Goal: Task Accomplishment & Management: Complete application form

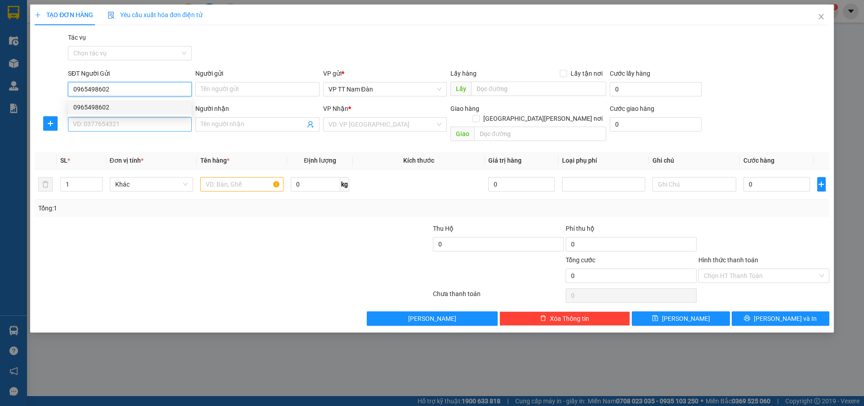
type input "0965498602"
click at [126, 124] on input "SĐT Người Nhận" at bounding box center [130, 124] width 124 height 14
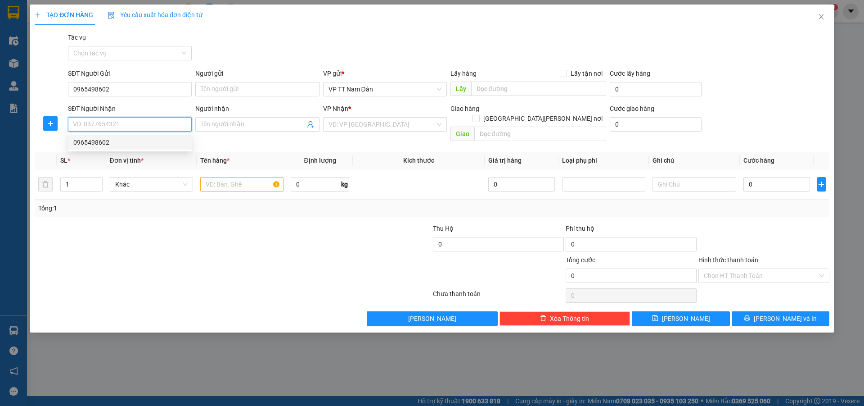
click at [115, 145] on div "0965498602" at bounding box center [129, 142] width 113 height 10
type input "0965498602"
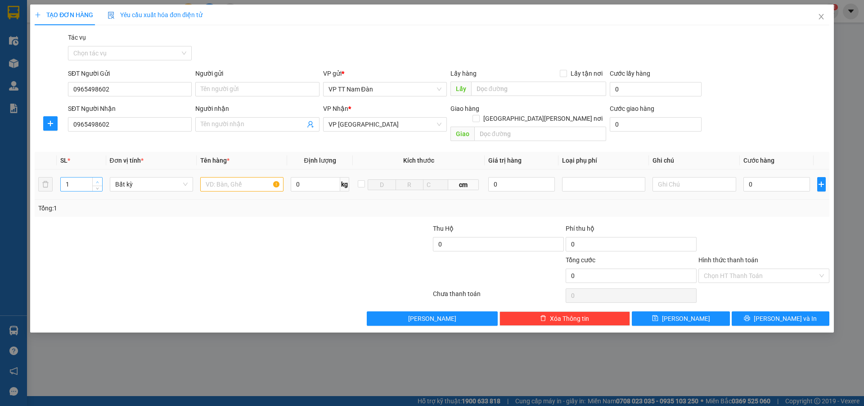
type input "2"
click at [96, 181] on icon "up" at bounding box center [97, 182] width 3 height 3
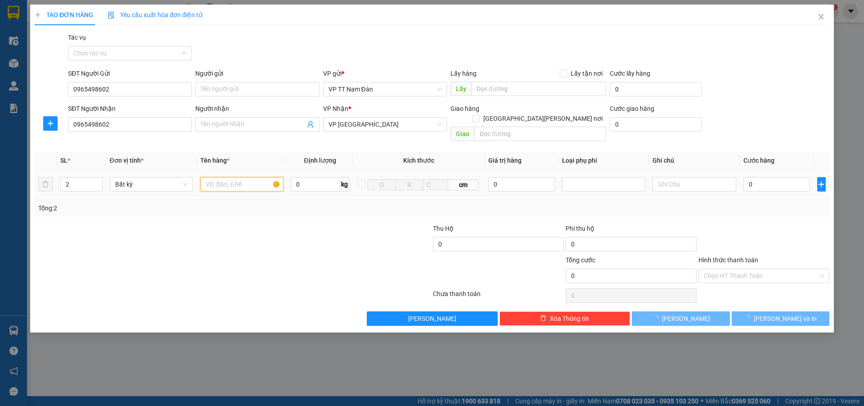
click at [255, 177] on input "text" at bounding box center [241, 184] width 83 height 14
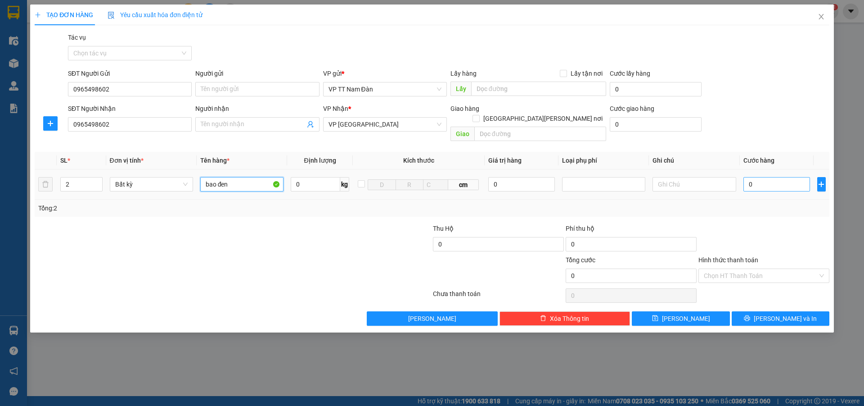
type input "bao đen"
click at [756, 177] on input "0" at bounding box center [777, 184] width 67 height 14
type input "2"
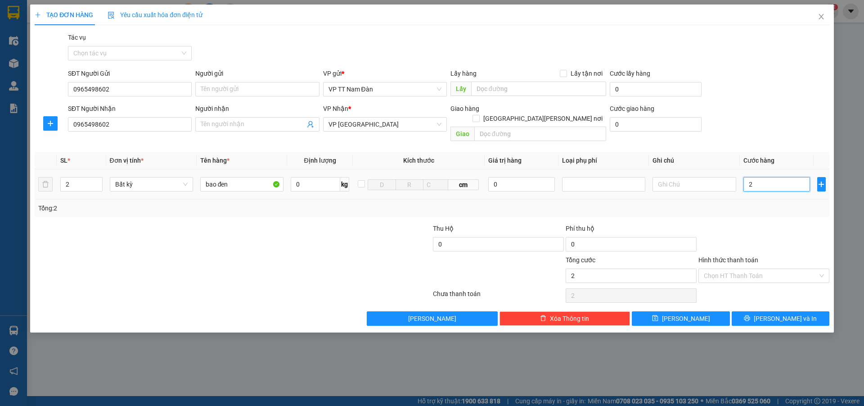
type input "24"
type input "240"
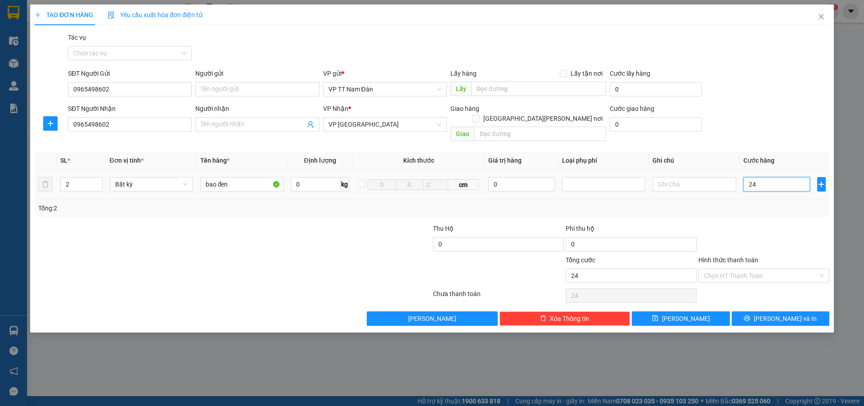
type input "240"
click at [751, 269] on input "Hình thức thanh toán" at bounding box center [761, 276] width 114 height 14
type input "240.000"
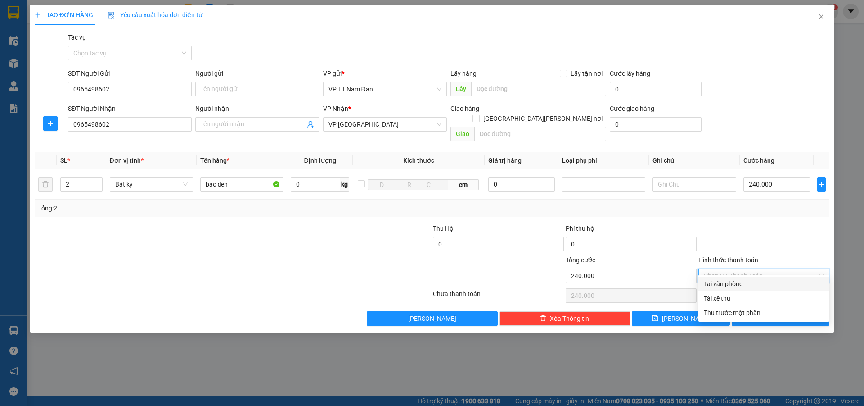
click at [740, 284] on div "Tại văn phòng" at bounding box center [764, 284] width 120 height 10
type input "0"
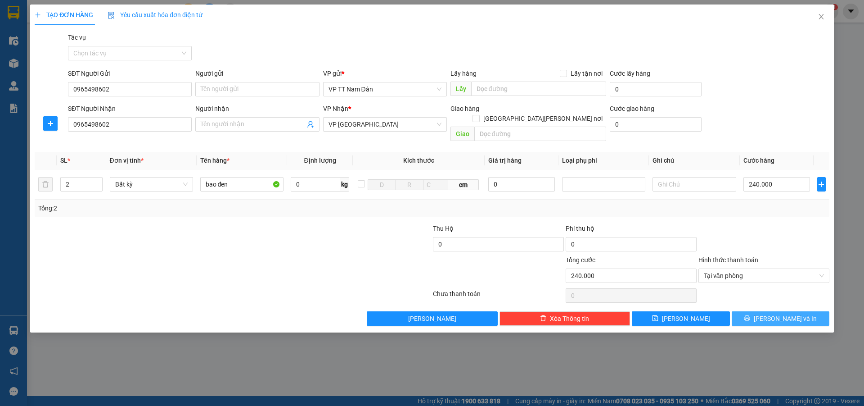
click at [773, 313] on span "[PERSON_NAME] và In" at bounding box center [785, 318] width 63 height 10
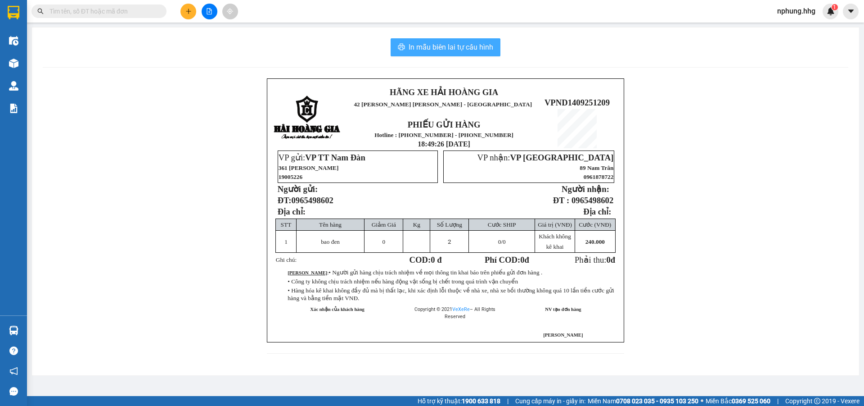
click at [427, 50] on span "In mẫu biên lai tự cấu hình" at bounding box center [451, 46] width 85 height 11
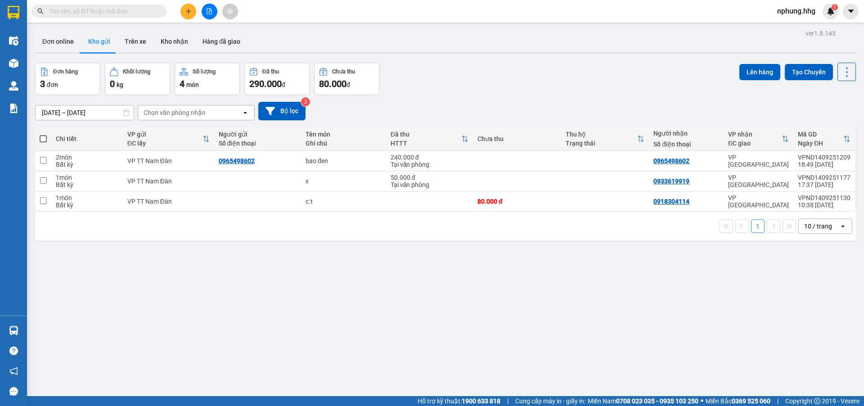
click at [190, 12] on icon "plus" at bounding box center [188, 11] width 6 height 6
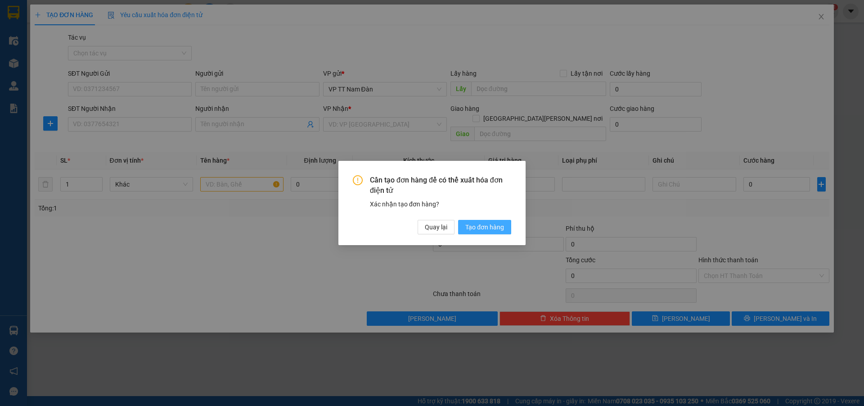
click at [486, 225] on span "Tạo đơn hàng" at bounding box center [485, 227] width 39 height 10
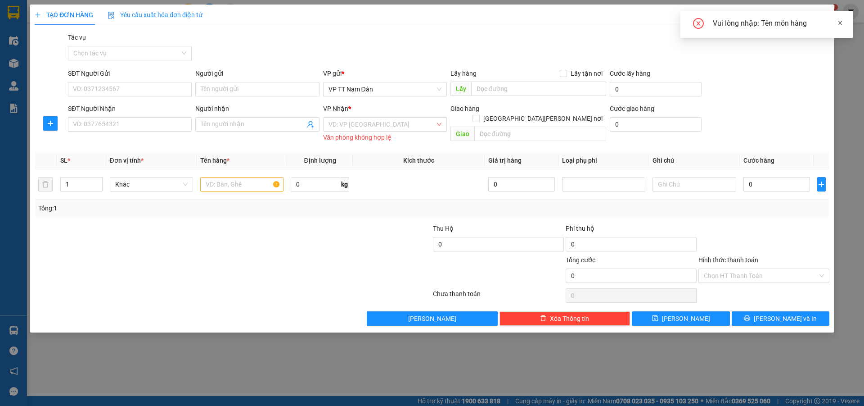
click at [842, 22] on icon "close" at bounding box center [840, 23] width 6 height 6
click at [820, 17] on icon "close" at bounding box center [821, 16] width 7 height 7
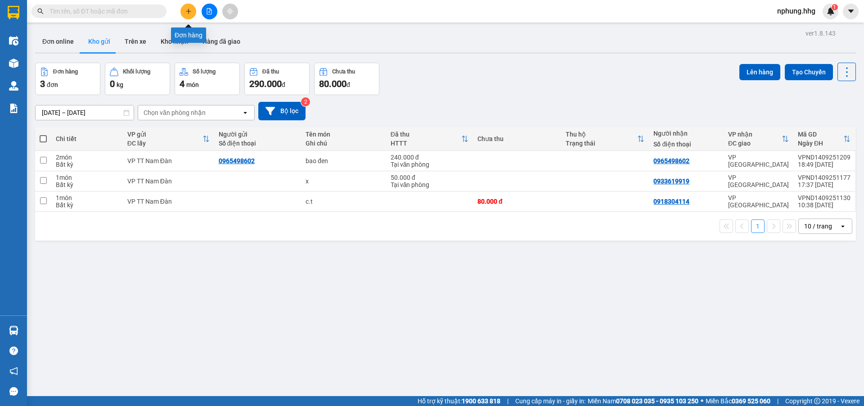
click at [187, 10] on icon "plus" at bounding box center [188, 11] width 6 height 6
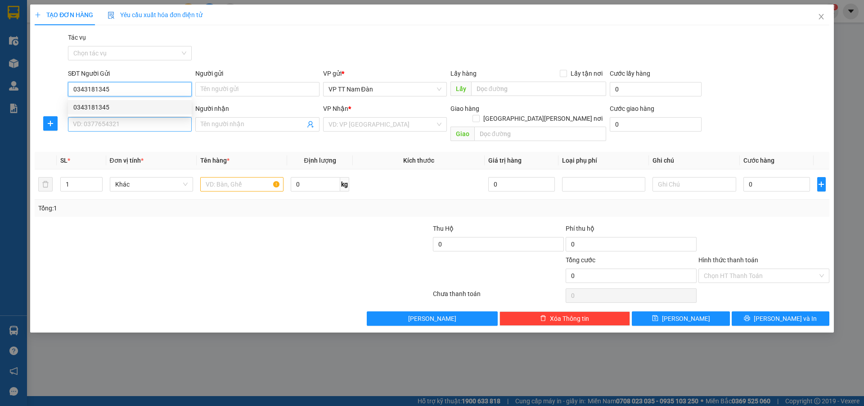
type input "0343181345"
click at [123, 122] on input "SĐT Người Nhận" at bounding box center [130, 124] width 124 height 14
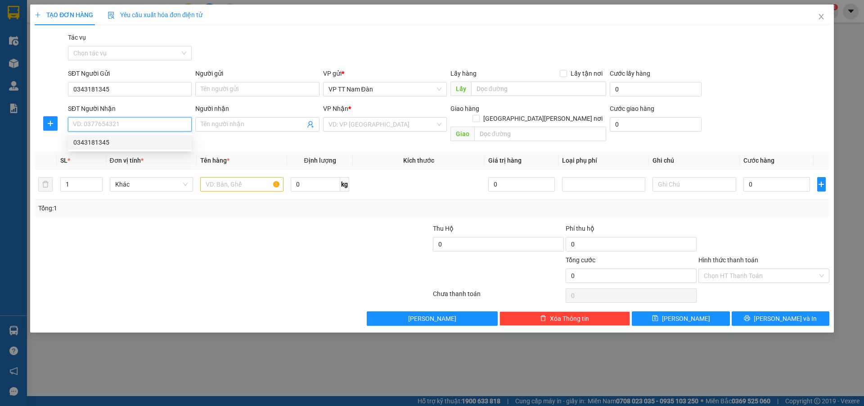
click at [109, 143] on div "0343181345" at bounding box center [129, 142] width 113 height 10
type input "0343181345"
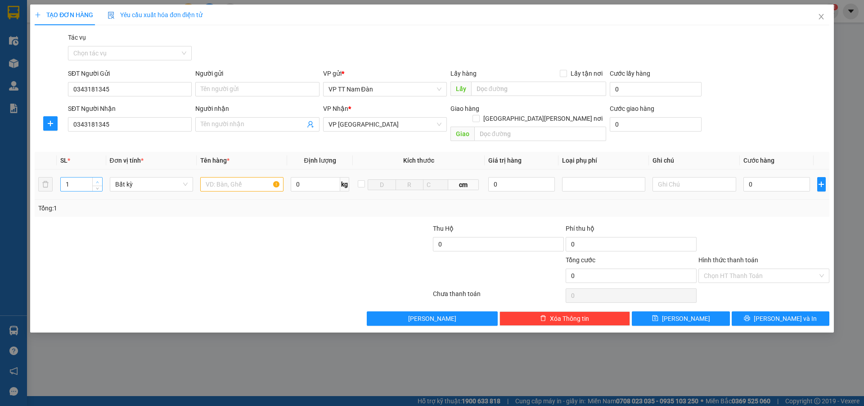
click at [97, 181] on icon "up" at bounding box center [97, 182] width 3 height 3
type input "4"
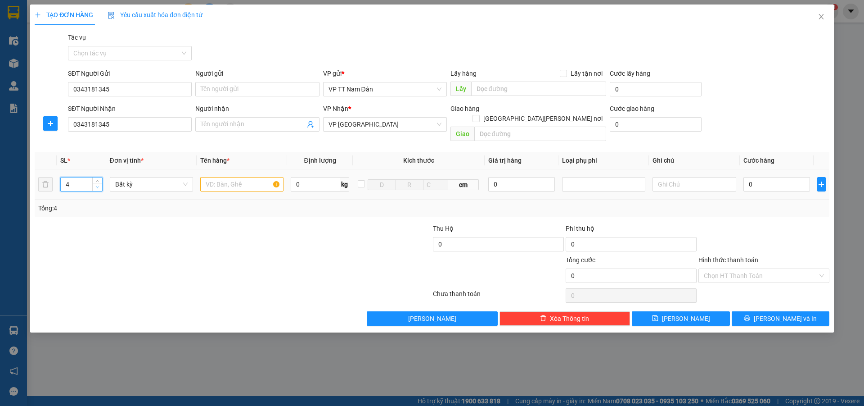
click at [99, 185] on icon "down" at bounding box center [97, 186] width 3 height 3
click at [259, 177] on input "text" at bounding box center [241, 184] width 83 height 14
type input "bao đen"
click at [766, 177] on input "0" at bounding box center [777, 184] width 67 height 14
type input "3"
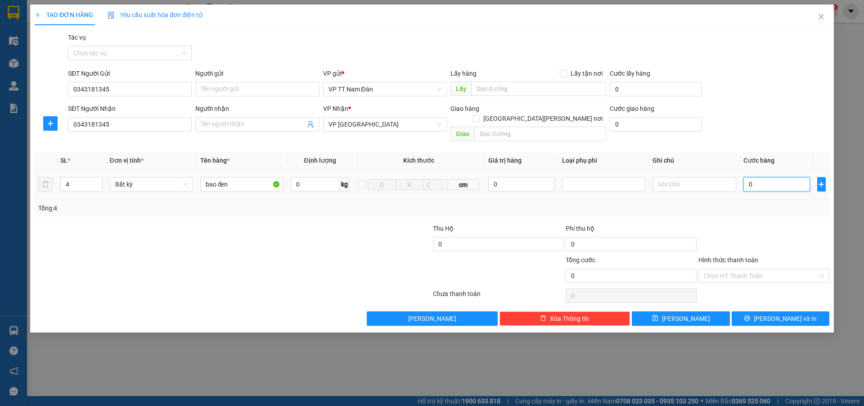
type input "3"
type input "30"
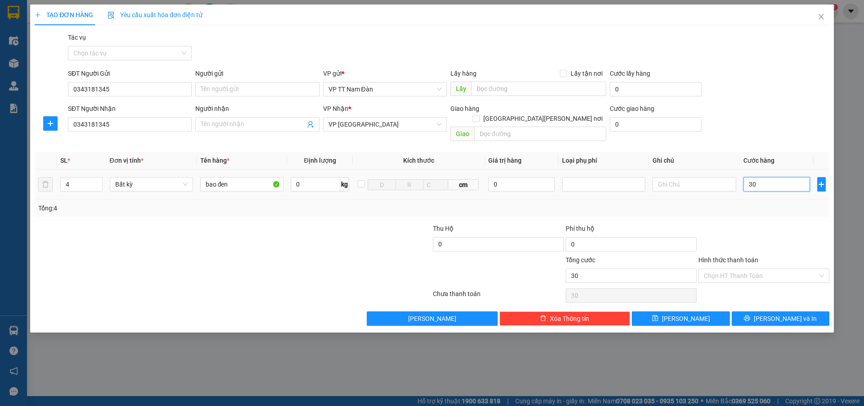
type input "300"
type input "300.000"
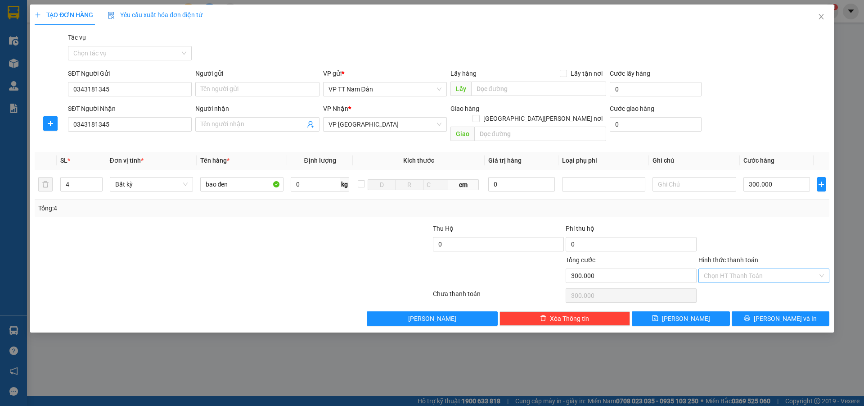
click at [757, 269] on input "Hình thức thanh toán" at bounding box center [761, 276] width 114 height 14
click at [720, 285] on div "Tại văn phòng" at bounding box center [764, 284] width 120 height 10
type input "0"
click at [781, 313] on span "[PERSON_NAME] và In" at bounding box center [785, 318] width 63 height 10
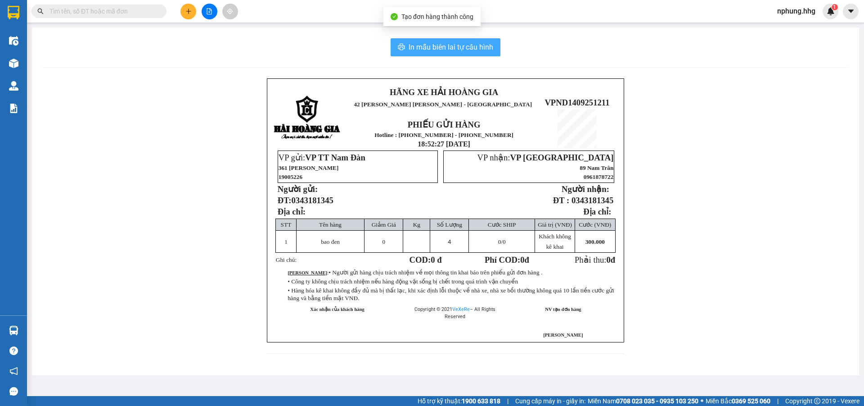
click at [445, 47] on span "In mẫu biên lai tự cấu hình" at bounding box center [451, 46] width 85 height 11
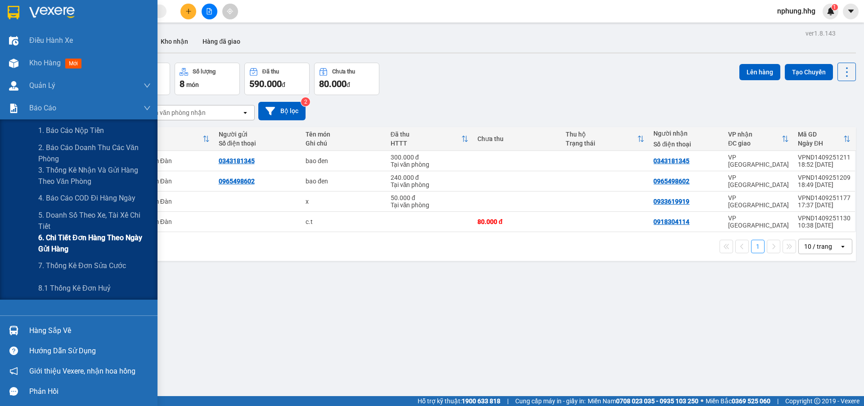
click at [106, 239] on span "6. Chi tiết đơn hàng theo ngày gửi hàng" at bounding box center [94, 243] width 113 height 23
